Goal: Transaction & Acquisition: Purchase product/service

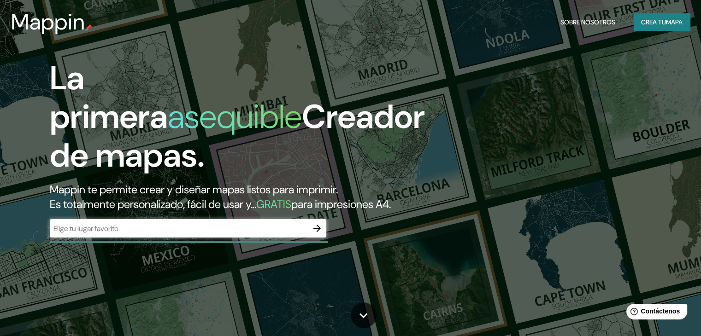
click at [251, 234] on input "text" at bounding box center [179, 228] width 258 height 11
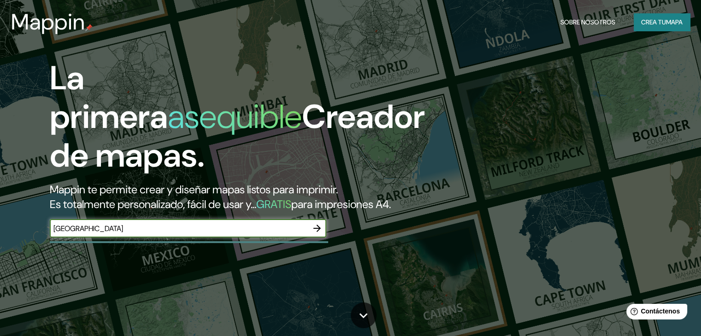
type input "[GEOGRAPHIC_DATA]"
click at [321, 234] on icon "button" at bounding box center [316, 228] width 11 height 11
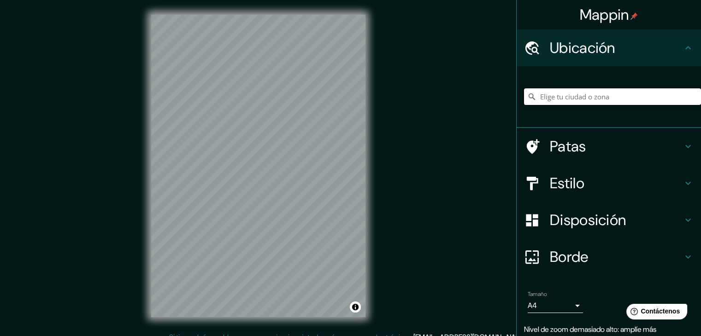
click at [606, 97] on input "Elige tu ciudad o zona" at bounding box center [612, 96] width 177 height 17
type input "[GEOGRAPHIC_DATA]"
click at [580, 187] on h4 "Estilo" at bounding box center [616, 183] width 133 height 18
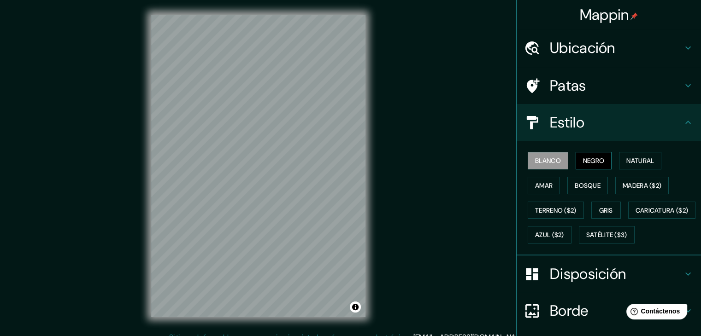
click at [584, 159] on font "Negro" at bounding box center [594, 161] width 22 height 8
click at [626, 161] on font "Natural" at bounding box center [640, 161] width 28 height 8
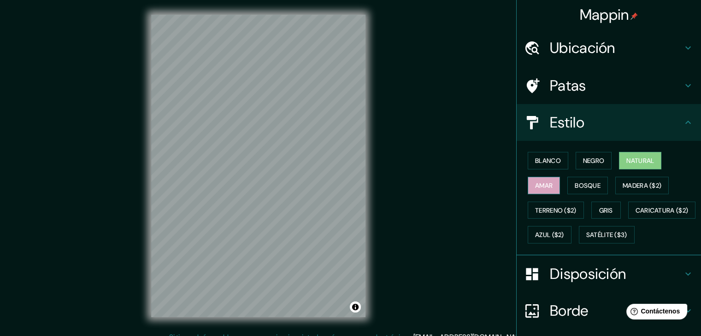
click at [535, 183] on font "Amar" at bounding box center [544, 186] width 18 height 8
click at [567, 187] on button "Bosque" at bounding box center [587, 186] width 41 height 18
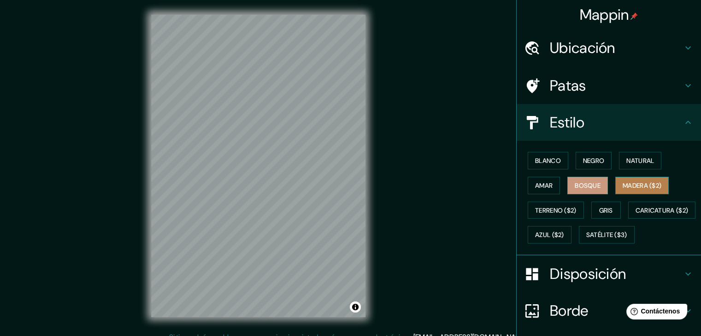
click at [631, 188] on font "Madera ($2)" at bounding box center [641, 186] width 39 height 8
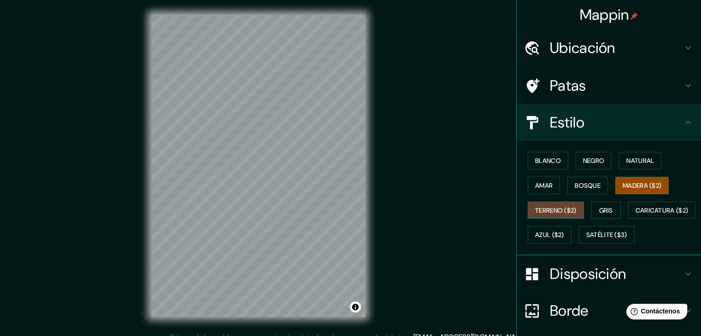
click at [545, 211] on font "Terreno ($2)" at bounding box center [555, 210] width 41 height 8
click at [599, 208] on font "Gris" at bounding box center [606, 210] width 14 height 8
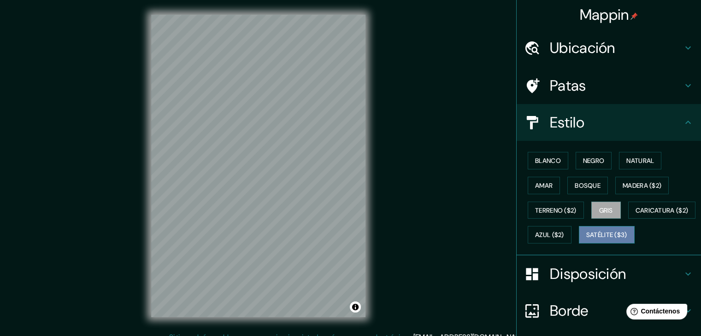
click at [579, 244] on button "Satélite ($3)" at bounding box center [607, 235] width 56 height 18
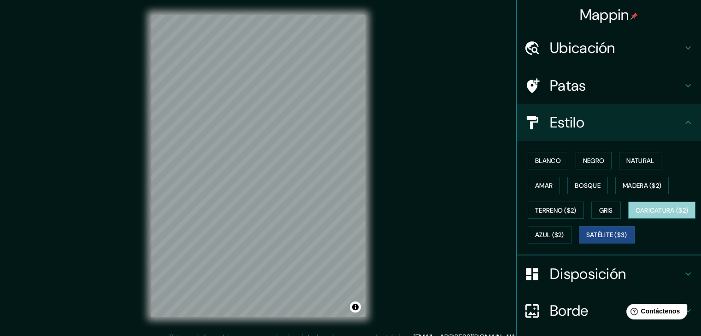
click at [635, 215] on font "Caricatura ($2)" at bounding box center [661, 210] width 53 height 8
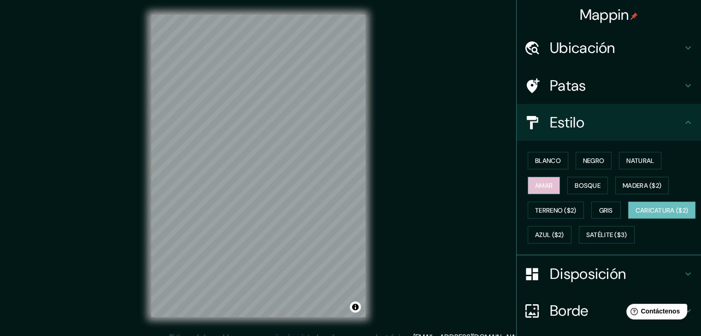
click at [549, 187] on button "Amar" at bounding box center [544, 186] width 32 height 18
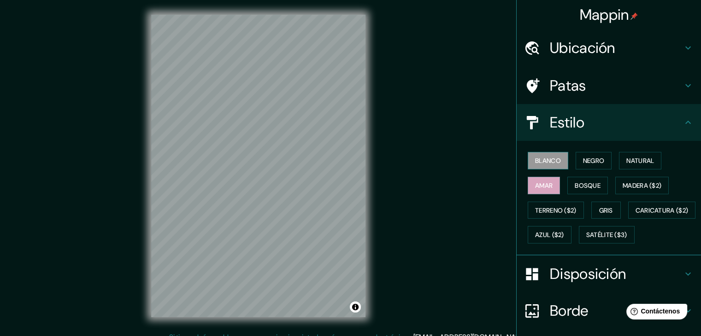
click at [544, 167] on button "Blanco" at bounding box center [548, 161] width 41 height 18
click at [602, 53] on font "Ubicación" at bounding box center [582, 47] width 65 height 19
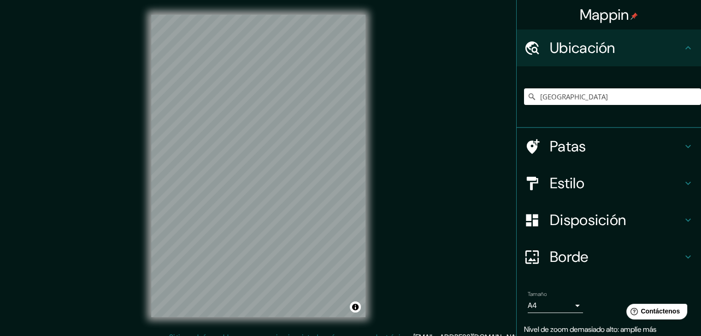
click at [581, 152] on h4 "Patas" at bounding box center [616, 146] width 133 height 18
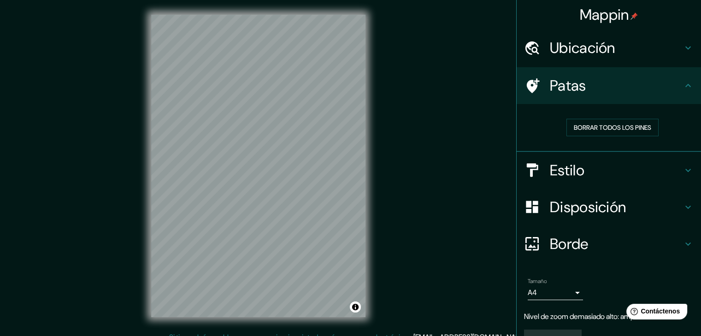
click at [572, 163] on font "Estilo" at bounding box center [567, 170] width 35 height 19
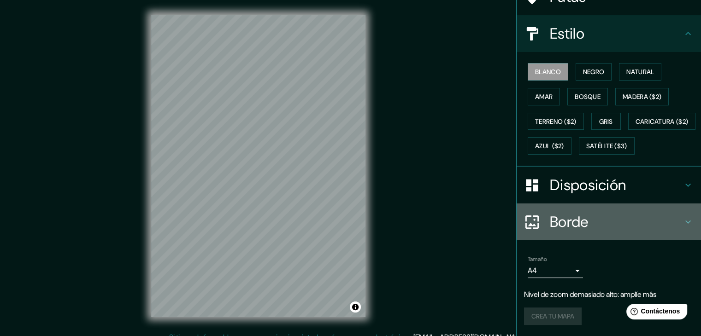
click at [569, 223] on font "Borde" at bounding box center [569, 221] width 39 height 19
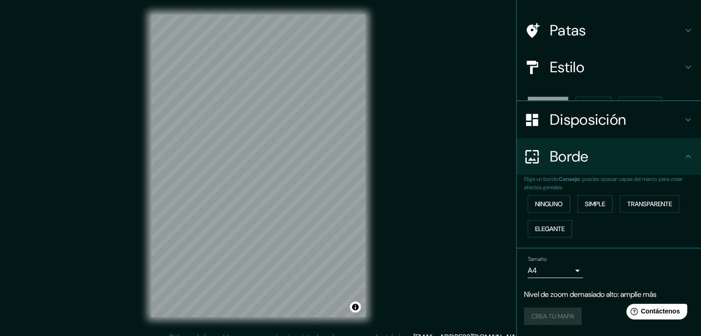
scroll to position [39, 0]
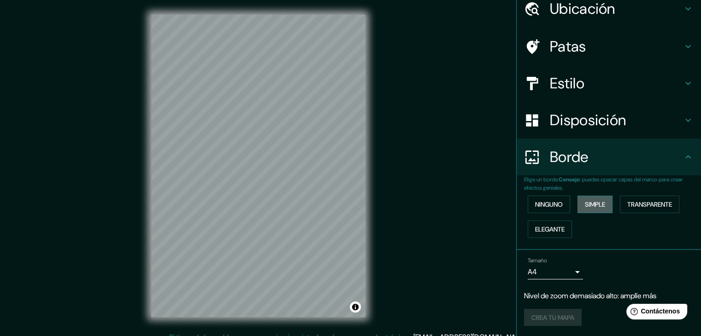
click at [585, 204] on font "Simple" at bounding box center [595, 204] width 20 height 8
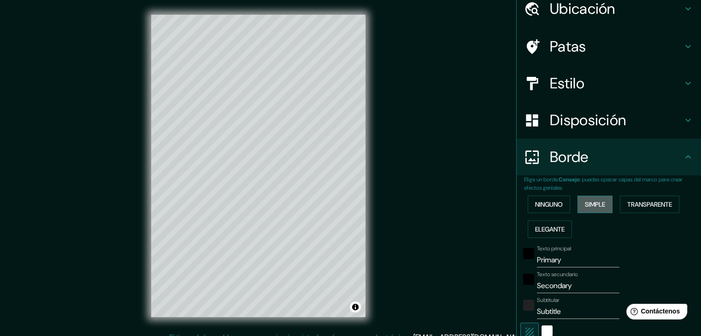
click at [585, 204] on font "Simple" at bounding box center [595, 204] width 20 height 8
type input "37"
click at [552, 204] on font "Ninguno" at bounding box center [549, 204] width 28 height 8
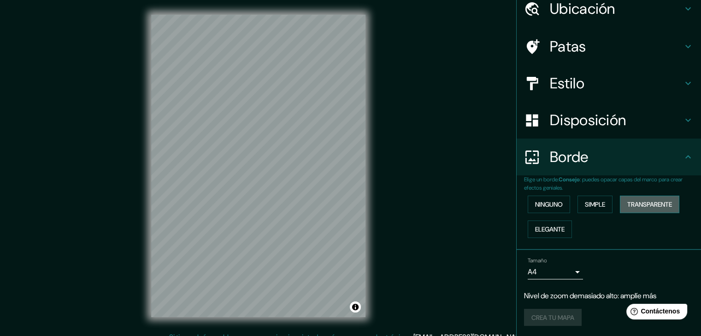
click at [645, 203] on font "Transparente" at bounding box center [649, 204] width 45 height 8
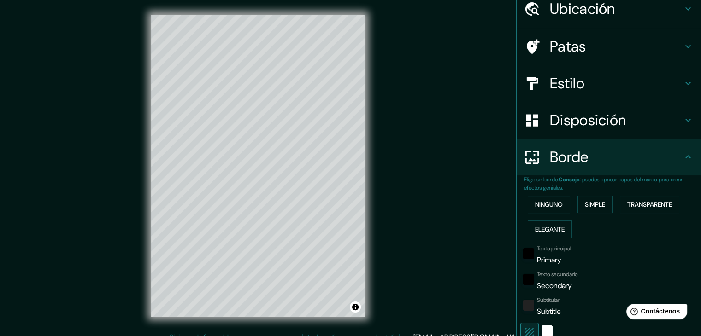
click at [550, 203] on font "Ninguno" at bounding box center [549, 204] width 28 height 8
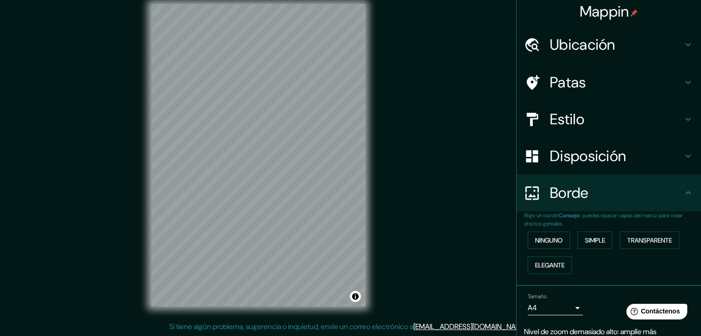
scroll to position [0, 0]
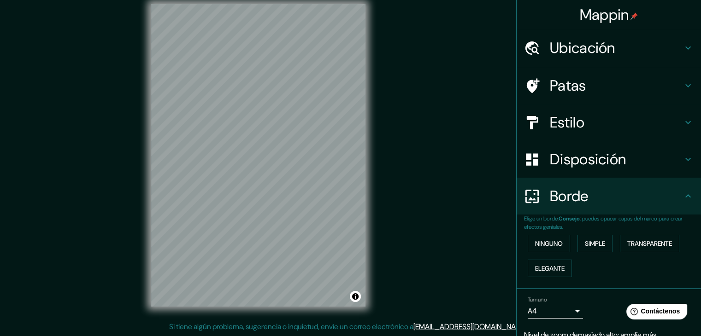
click at [551, 118] on font "Estilo" at bounding box center [567, 122] width 35 height 19
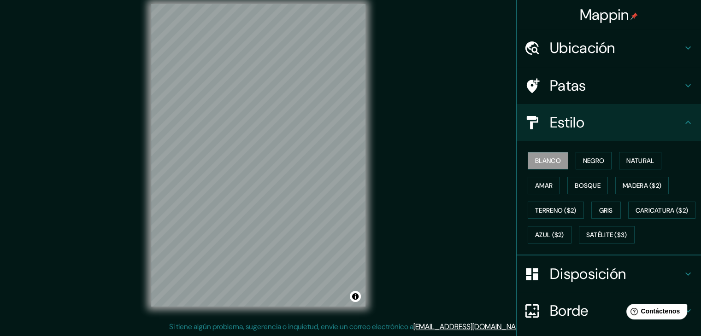
click at [549, 161] on font "Blanco" at bounding box center [548, 161] width 26 height 8
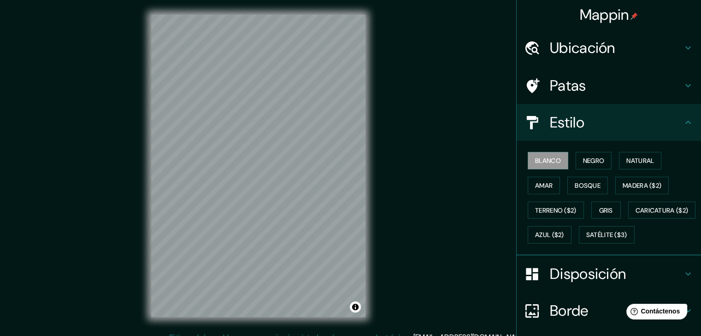
click at [568, 81] on font "Patas" at bounding box center [568, 85] width 36 height 19
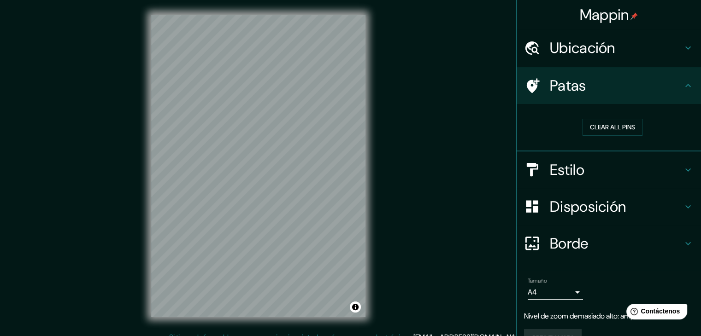
click at [579, 48] on font "Ubicación" at bounding box center [582, 47] width 65 height 19
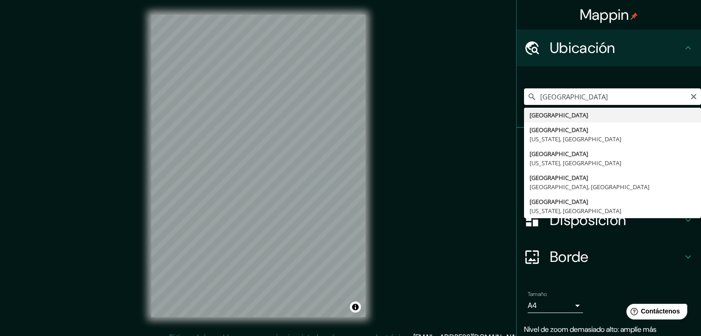
click at [575, 96] on input "[GEOGRAPHIC_DATA]" at bounding box center [612, 96] width 177 height 17
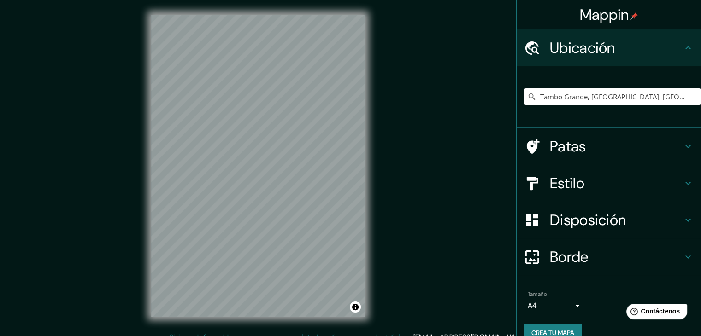
click at [531, 78] on div "[GEOGRAPHIC_DATA], [GEOGRAPHIC_DATA], [GEOGRAPHIC_DATA] [GEOGRAPHIC_DATA] [GEOG…" at bounding box center [612, 97] width 177 height 46
click at [575, 148] on font "Patas" at bounding box center [568, 146] width 36 height 19
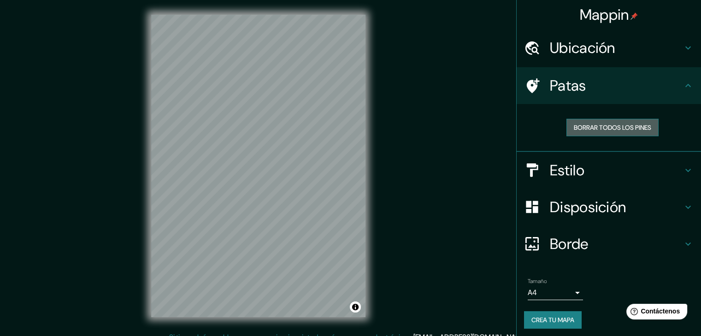
click at [590, 128] on font "Borrar todos los pines" at bounding box center [612, 127] width 77 height 8
click at [580, 158] on div "Estilo" at bounding box center [608, 170] width 184 height 37
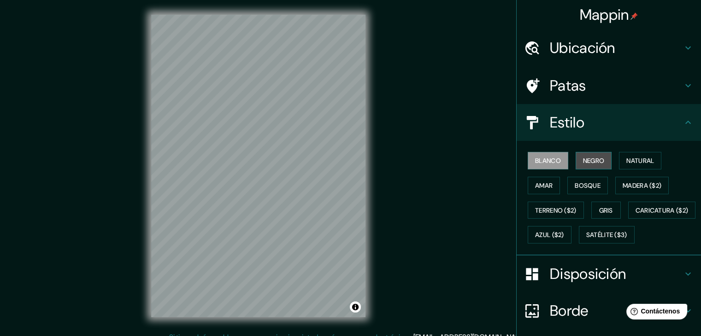
click at [585, 158] on font "Negro" at bounding box center [594, 161] width 22 height 8
click at [621, 39] on h4 "Ubicación" at bounding box center [616, 48] width 133 height 18
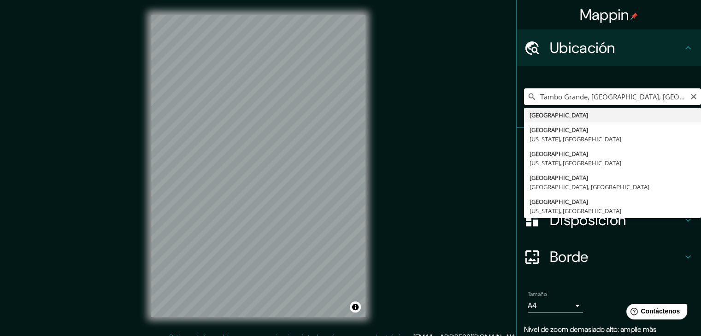
click at [582, 94] on input "Tambo Grande, [GEOGRAPHIC_DATA], [GEOGRAPHIC_DATA]" at bounding box center [612, 96] width 177 height 17
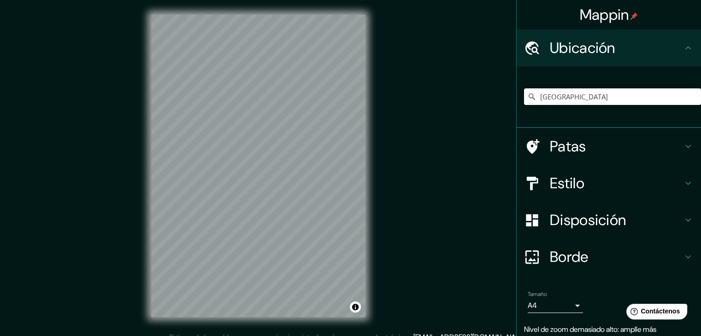
type input "[GEOGRAPHIC_DATA]"
click at [290, 325] on div "© Mapbox © OpenStreetMap Improve this map" at bounding box center [258, 166] width 244 height 332
click at [610, 101] on input "[GEOGRAPHIC_DATA]" at bounding box center [612, 96] width 177 height 17
click at [585, 98] on input "[GEOGRAPHIC_DATA]" at bounding box center [612, 96] width 177 height 17
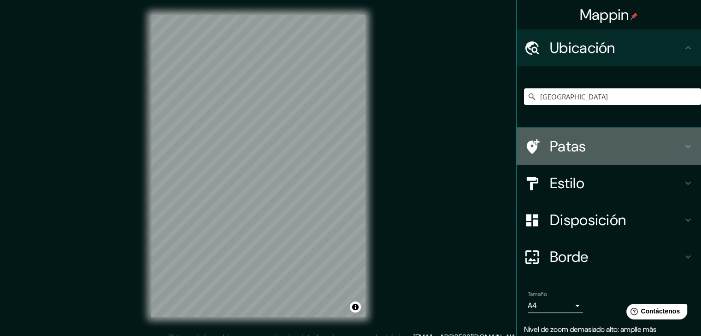
click at [578, 150] on font "Patas" at bounding box center [568, 146] width 36 height 19
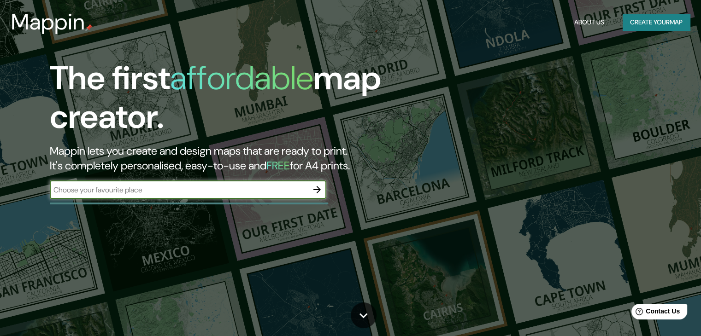
click at [249, 194] on input "text" at bounding box center [179, 190] width 258 height 11
click at [155, 194] on input "text" at bounding box center [179, 190] width 258 height 11
type input "[GEOGRAPHIC_DATA]"
click at [317, 191] on icon "button" at bounding box center [316, 189] width 11 height 11
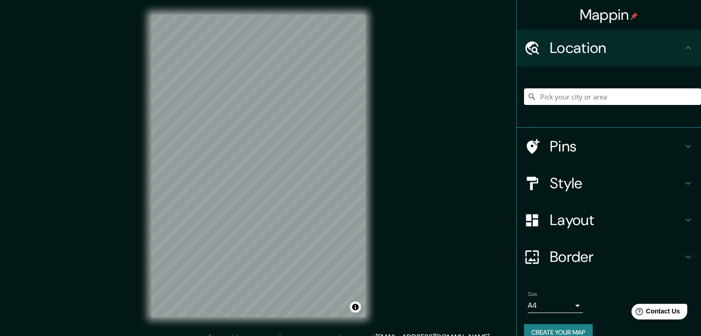
click at [569, 148] on h4 "Pins" at bounding box center [616, 146] width 133 height 18
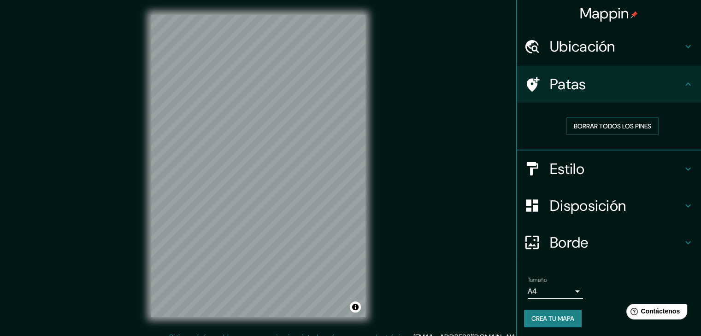
scroll to position [2, 0]
click at [538, 166] on div at bounding box center [537, 168] width 26 height 16
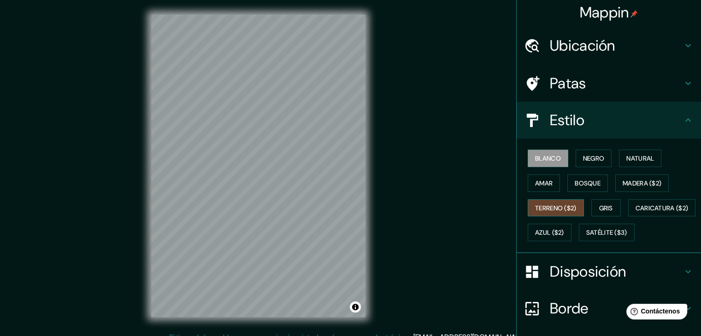
click at [551, 204] on font "Terreno ($2)" at bounding box center [555, 208] width 41 height 8
click at [545, 182] on font "Amar" at bounding box center [544, 183] width 18 height 8
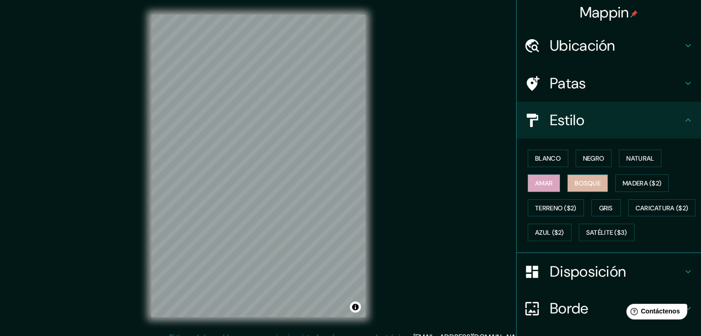
click at [585, 187] on font "Bosque" at bounding box center [588, 183] width 26 height 12
click at [631, 158] on font "Natural" at bounding box center [640, 158] width 28 height 8
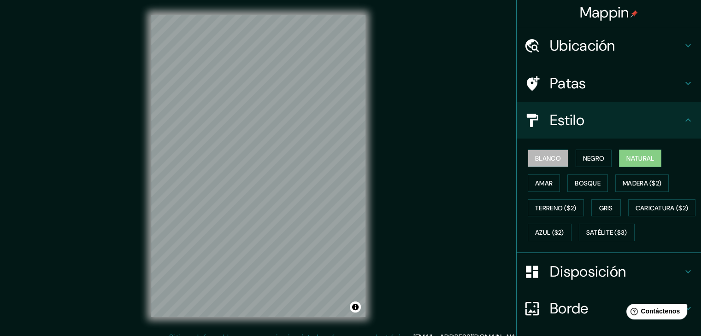
click at [550, 161] on font "Blanco" at bounding box center [548, 158] width 26 height 8
click at [593, 152] on font "Negro" at bounding box center [594, 158] width 22 height 12
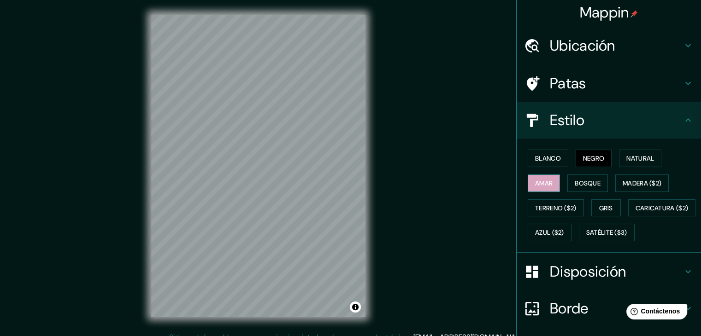
click at [535, 183] on font "Amar" at bounding box center [544, 183] width 18 height 8
click at [556, 208] on font "Terreno ($2)" at bounding box center [555, 208] width 41 height 8
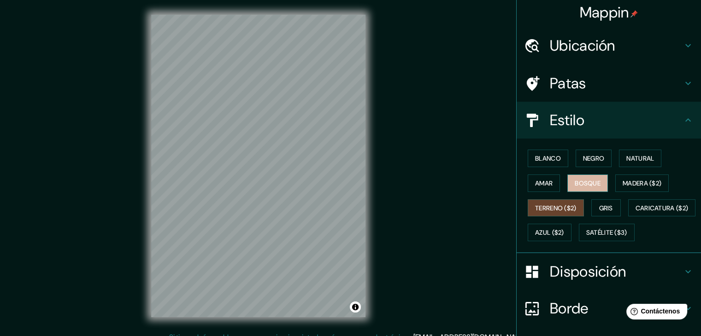
click at [575, 187] on font "Bosque" at bounding box center [588, 183] width 26 height 12
click at [602, 211] on font "Gris" at bounding box center [606, 208] width 14 height 8
